Goal: Find specific page/section: Find specific page/section

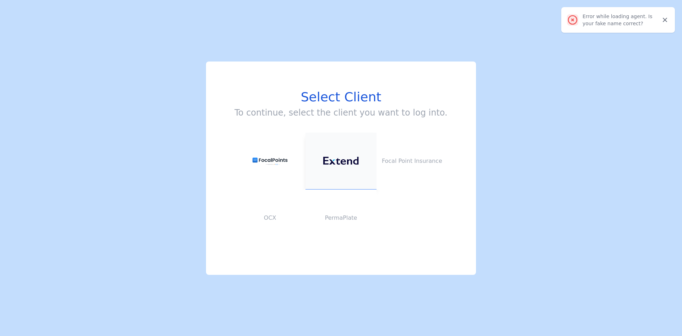
click at [341, 151] on button at bounding box center [340, 161] width 71 height 57
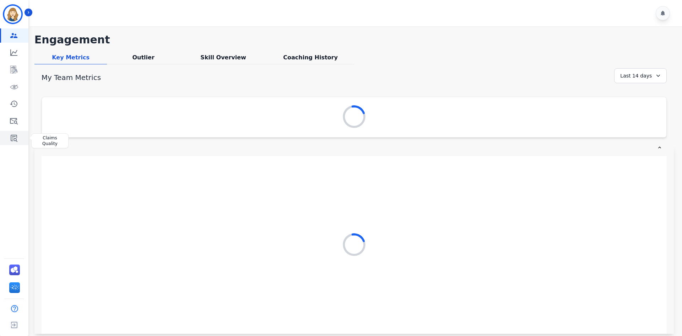
click at [17, 142] on icon "Sidebar" at bounding box center [14, 138] width 9 height 9
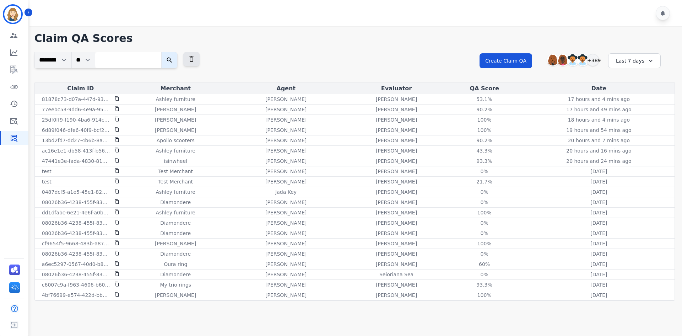
click at [366, 52] on div "**********" at bounding box center [354, 67] width 640 height 31
click at [124, 61] on input "search" at bounding box center [128, 60] width 66 height 16
